Goal: Task Accomplishment & Management: Manage account settings

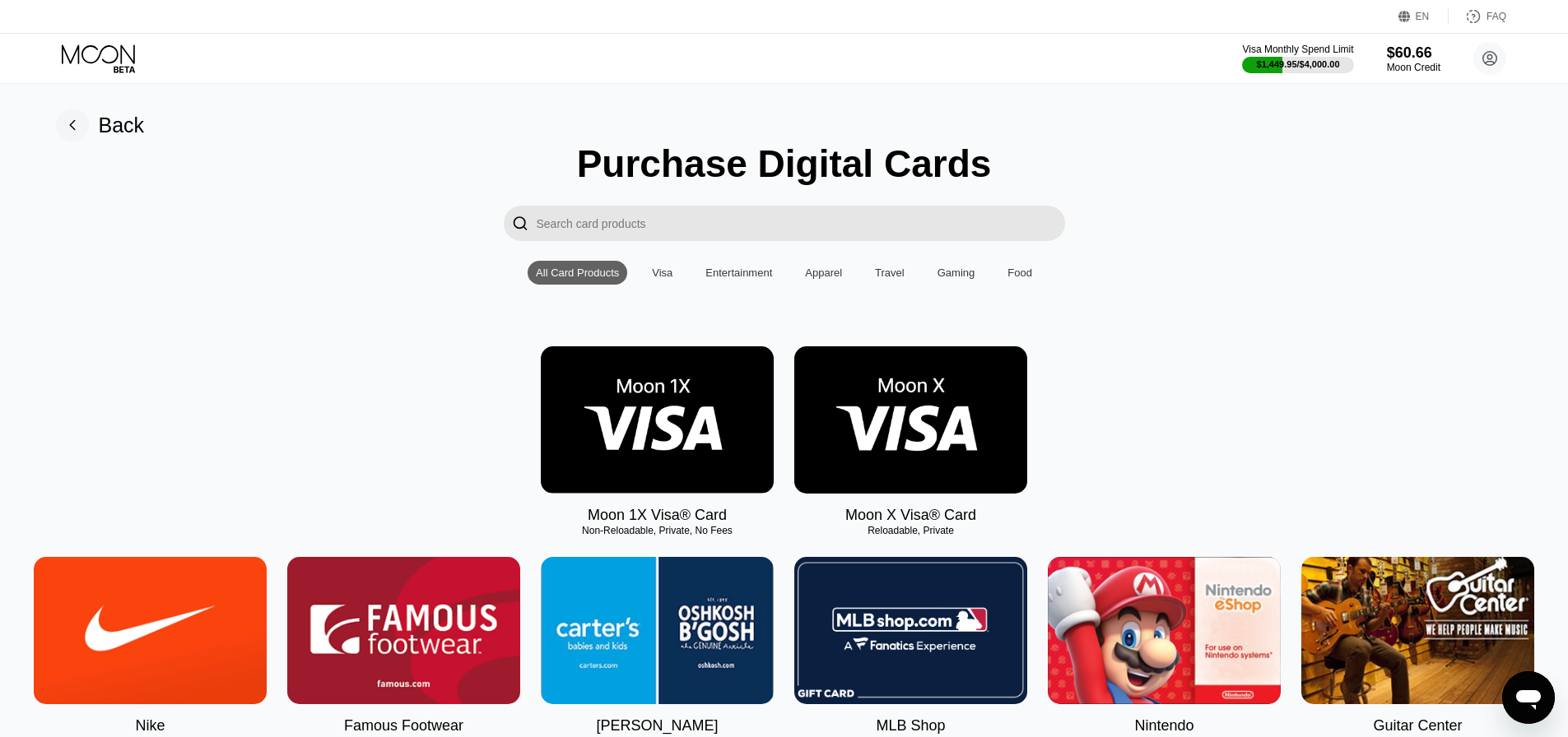
click at [116, 72] on icon at bounding box center [100, 59] width 76 height 28
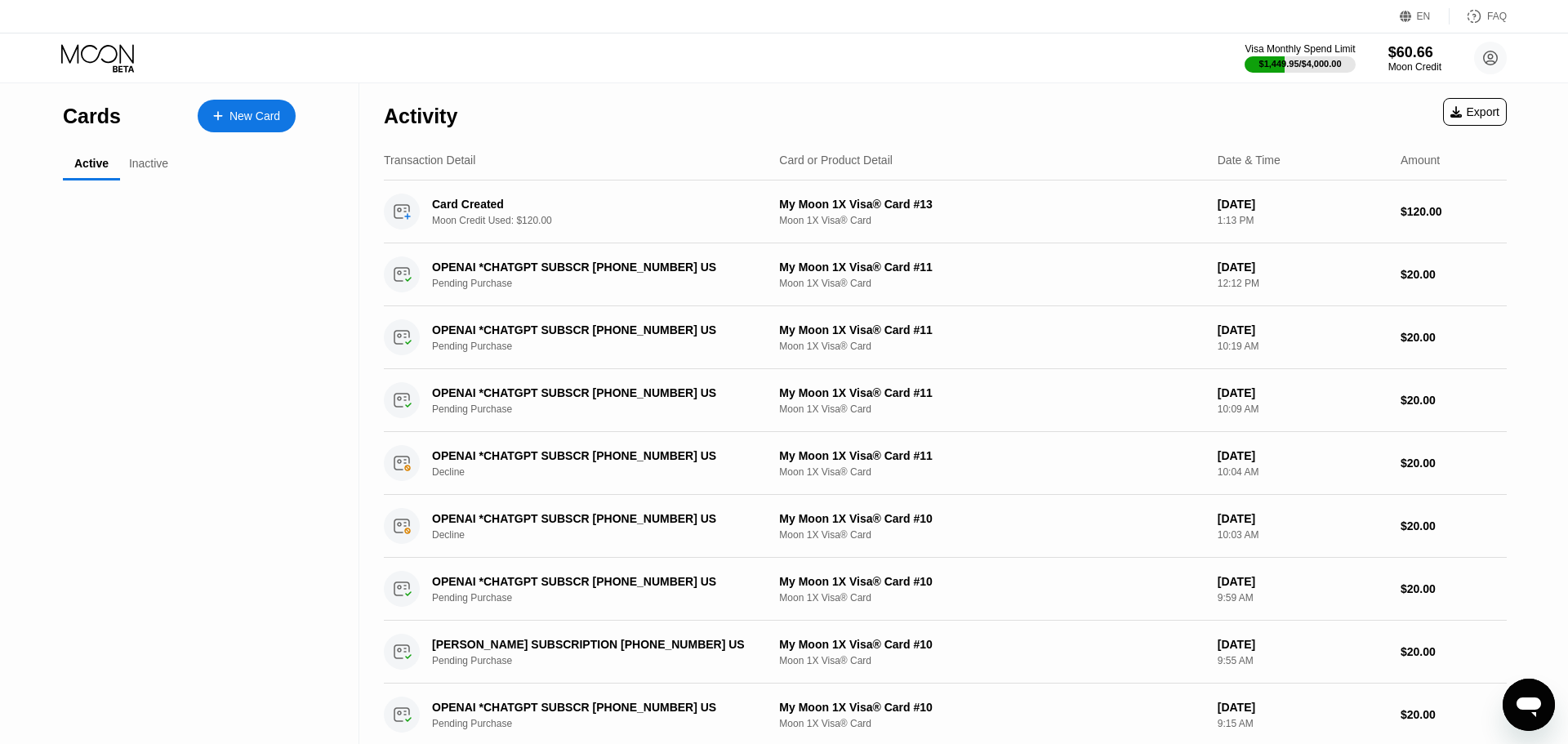
click at [115, 63] on icon at bounding box center [99, 58] width 76 height 28
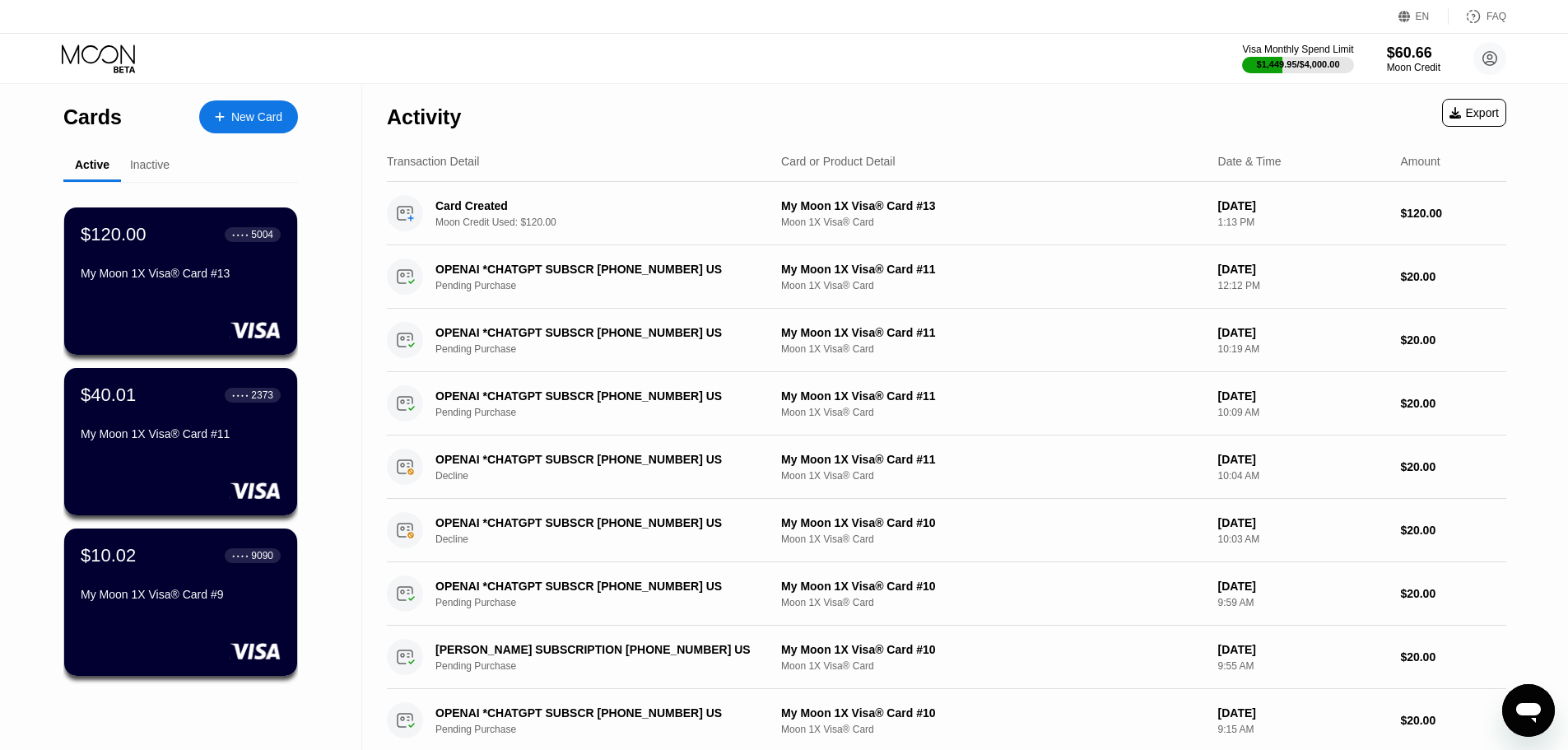
click at [154, 149] on div "Cards New Card Active Inactive $120.00 ● ● ● ● 5004 My Moon 1X Visa® Card #13 $…" at bounding box center [181, 585] width 235 height 1002
click at [145, 157] on div "Inactive" at bounding box center [149, 165] width 58 height 32
click at [165, 177] on div "Inactive" at bounding box center [149, 165] width 58 height 32
click at [165, 185] on div "$120.00 ● ● ● ● 5004 My Moon 1X Visa® Card #13 $40.01 ● ● ● ● 2373 My Moon 1X V…" at bounding box center [181, 447] width 235 height 528
click at [157, 173] on div "Inactive" at bounding box center [149, 165] width 58 height 32
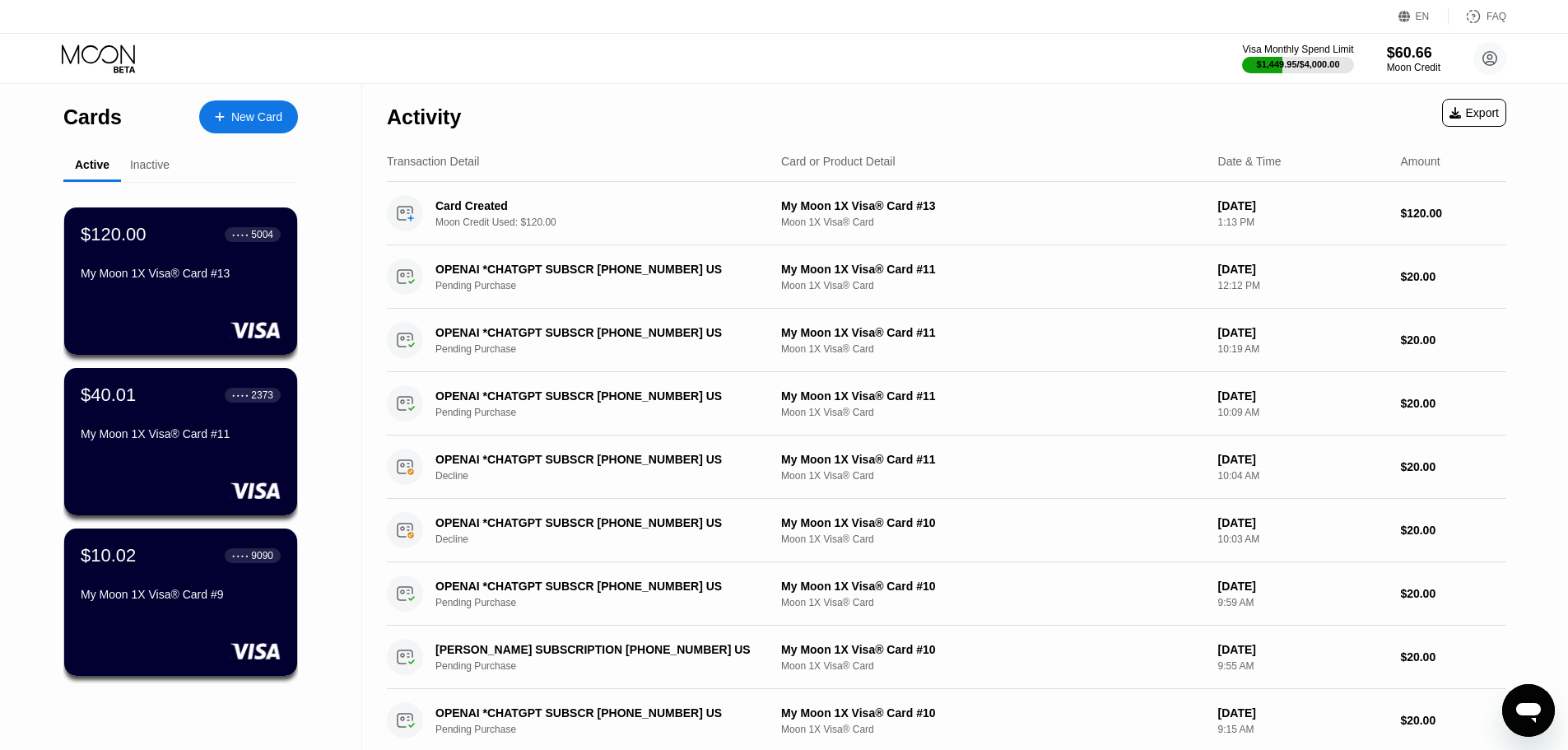
click at [157, 161] on div "Inactive" at bounding box center [149, 165] width 39 height 13
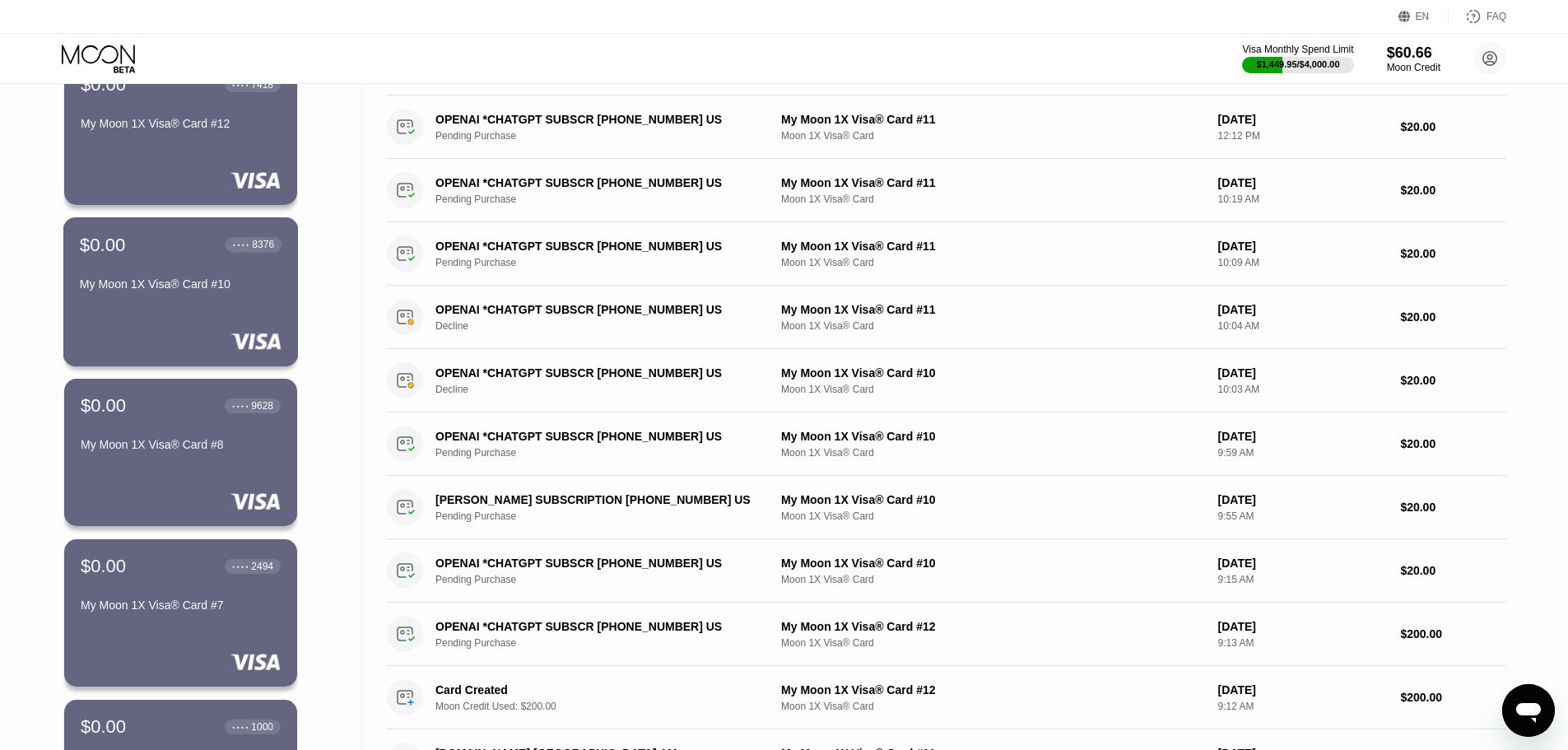
scroll to position [165, 0]
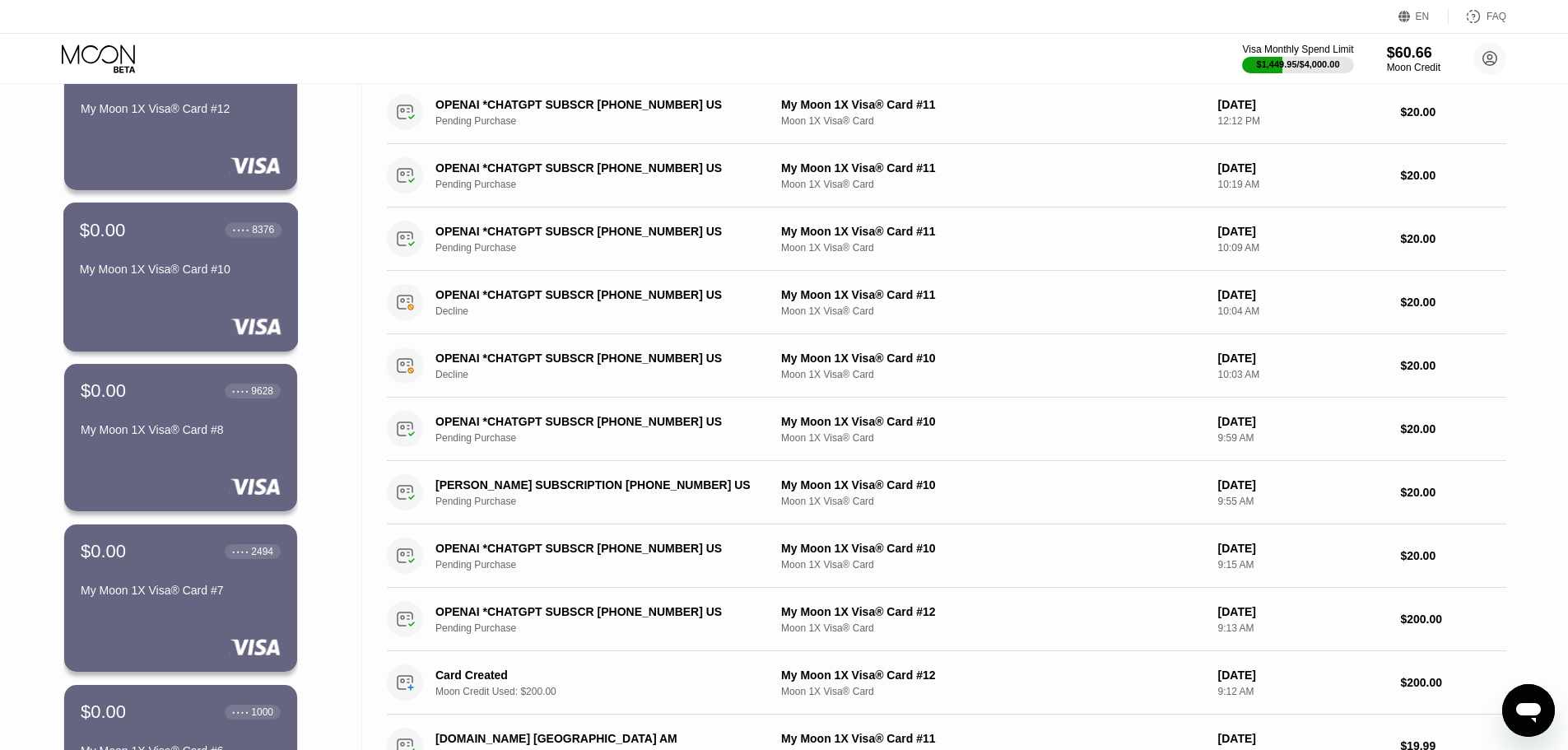
click at [197, 260] on div "$0.00 ● ● ● ● 8376 My Moon 1X Visa® Card #10" at bounding box center [181, 250] width 202 height 63
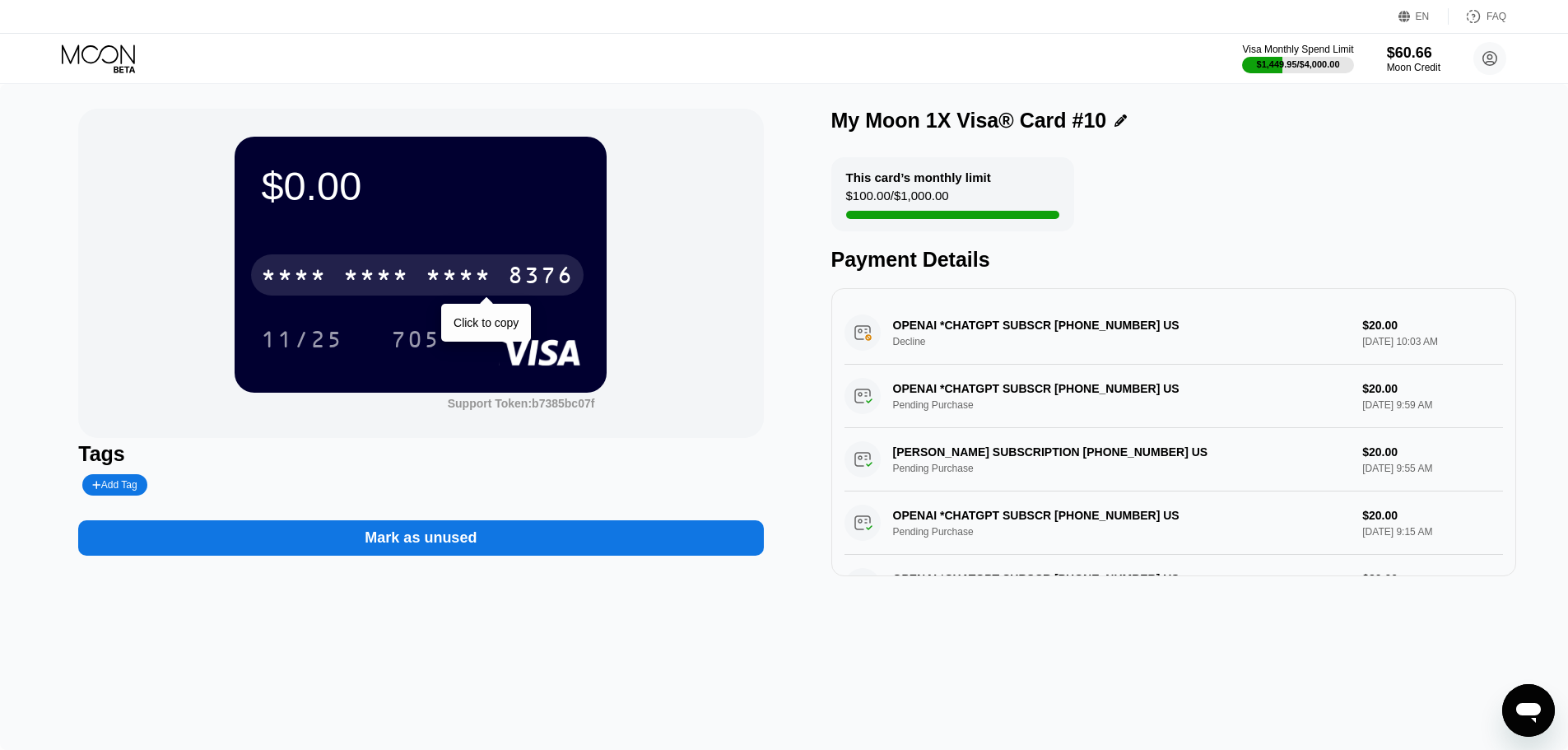
click at [453, 270] on div "* * * *" at bounding box center [458, 278] width 66 height 27
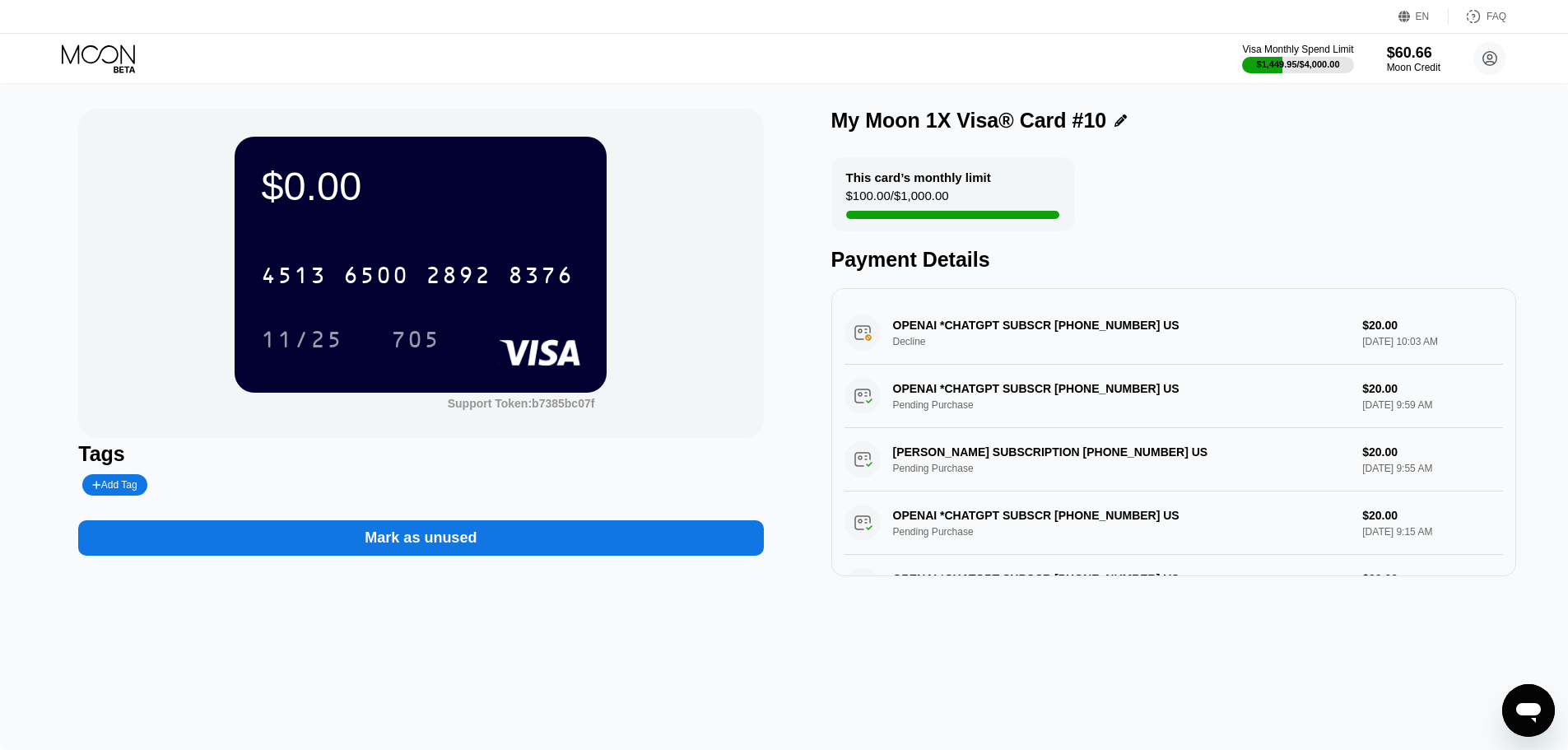
click at [885, 709] on div "$0.00 4513 6500 2892 8376 11/25 705 Support Token: b7385bc07f Tags Add Tag Mark…" at bounding box center [784, 416] width 1568 height 666
click at [109, 56] on icon at bounding box center [100, 59] width 76 height 28
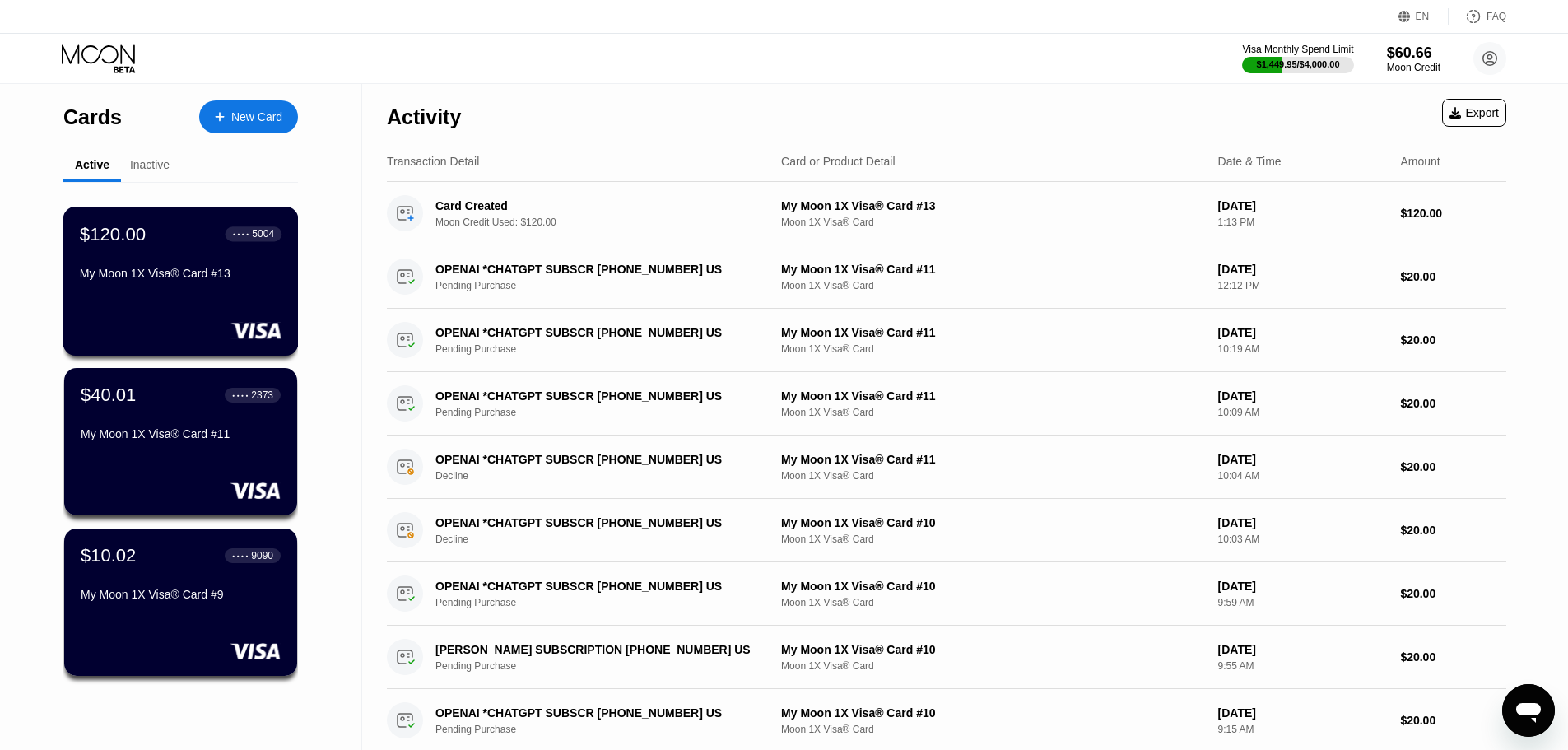
click at [205, 253] on div "$120.00 ● ● ● ● 5004 My Moon 1X Visa® Card #13" at bounding box center [181, 254] width 202 height 63
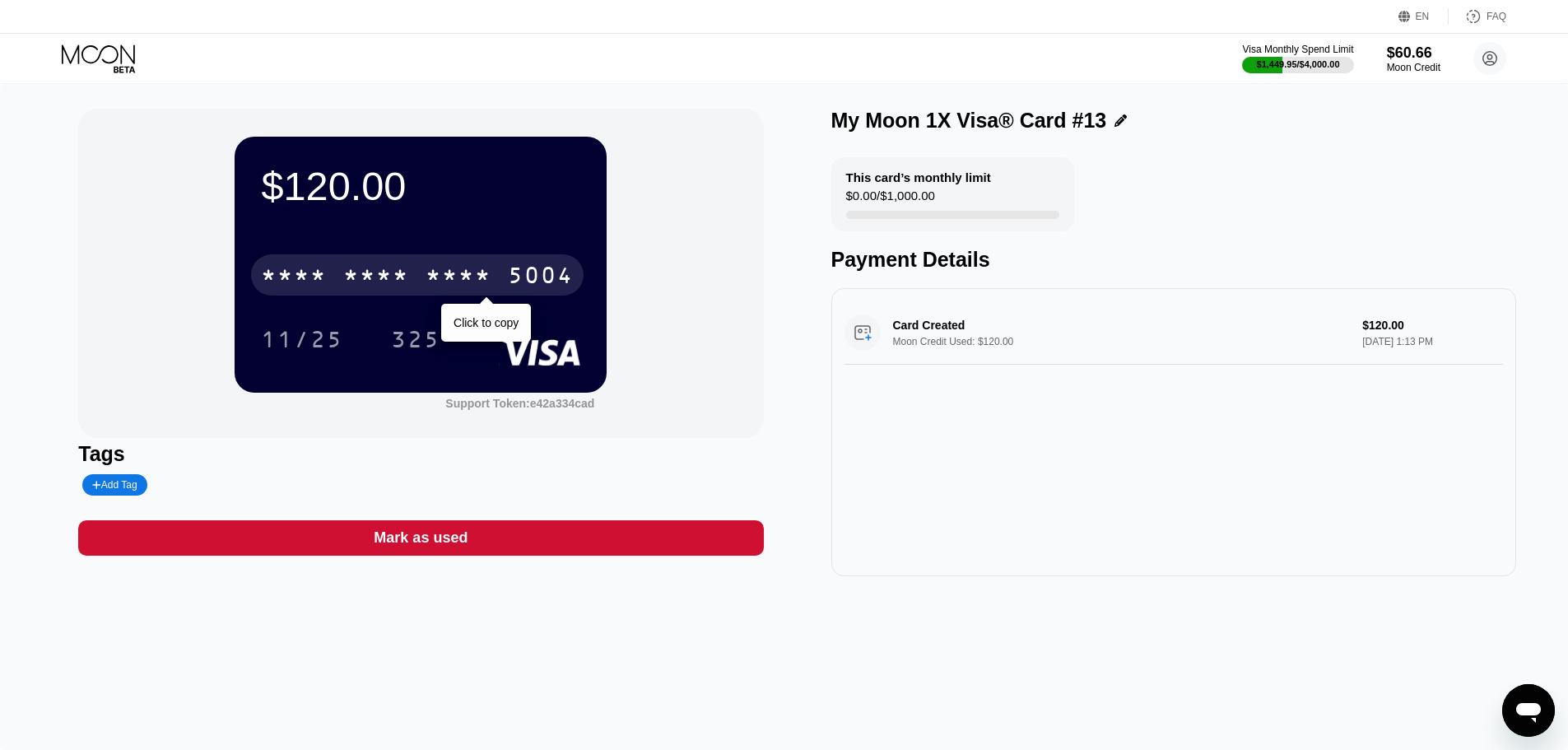
click at [458, 284] on div "* * * *" at bounding box center [458, 278] width 66 height 27
